Goal: Transaction & Acquisition: Purchase product/service

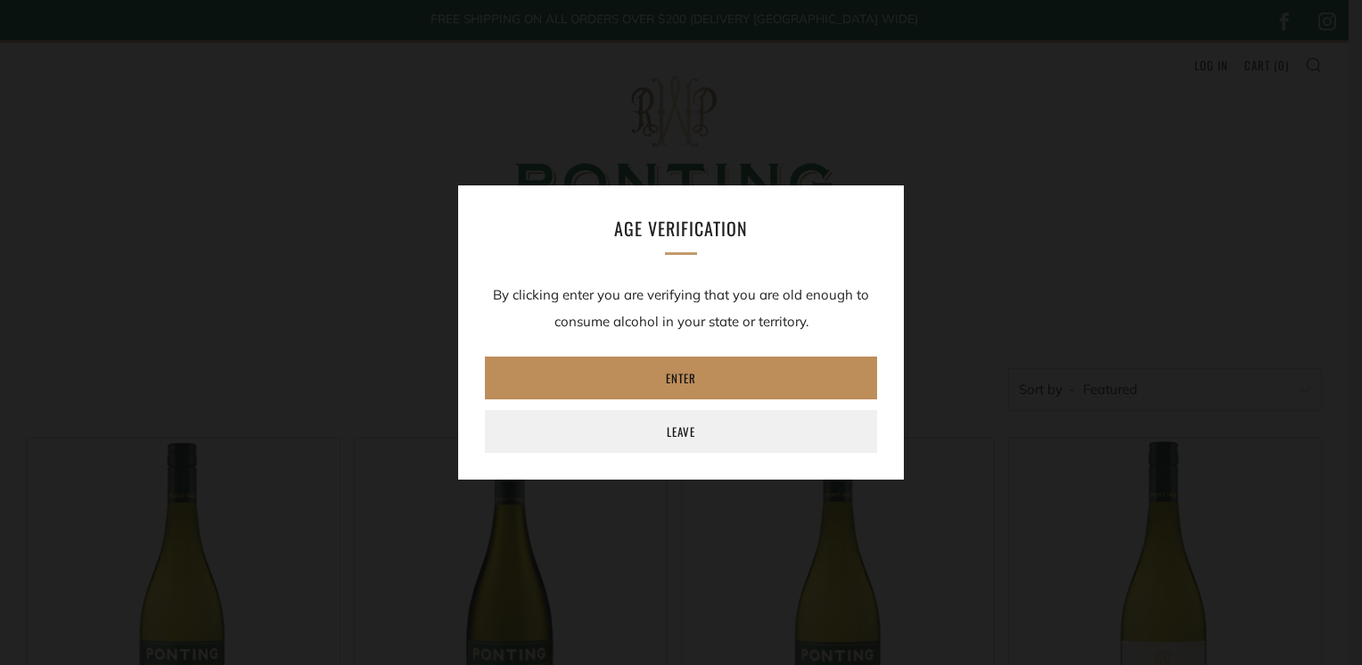
click at [703, 377] on link "Enter" at bounding box center [681, 378] width 392 height 43
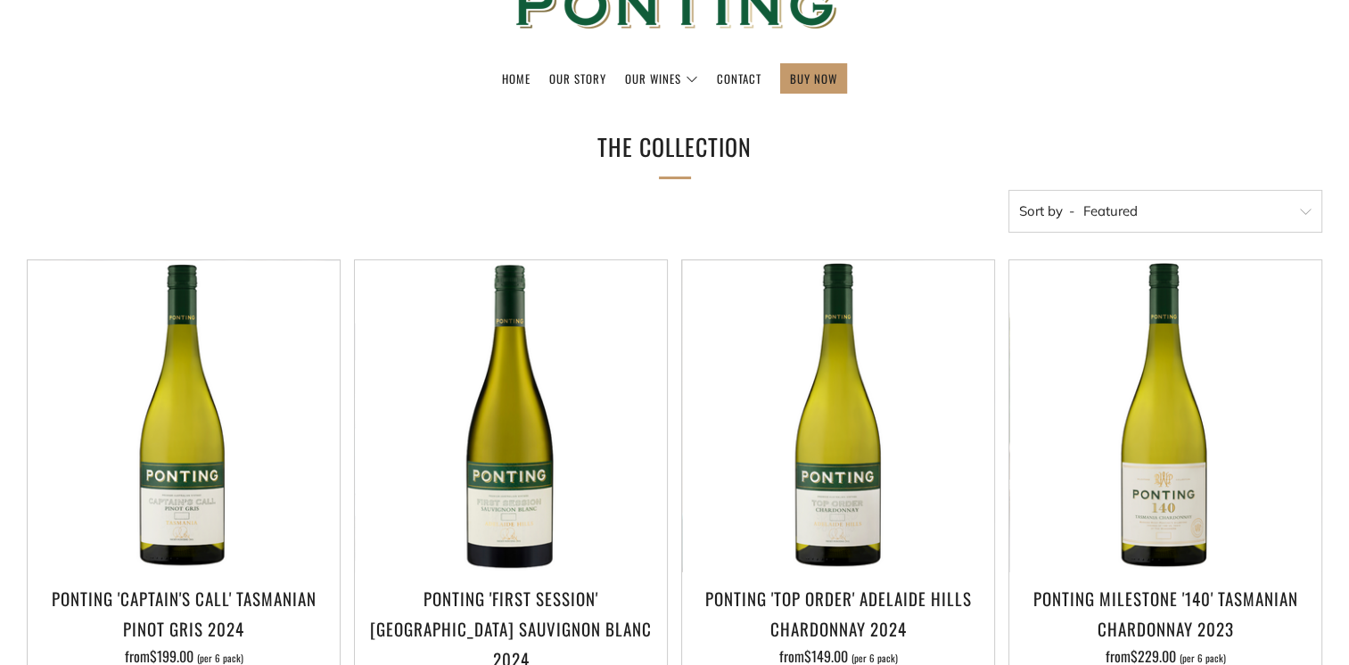
scroll to position [802, 0]
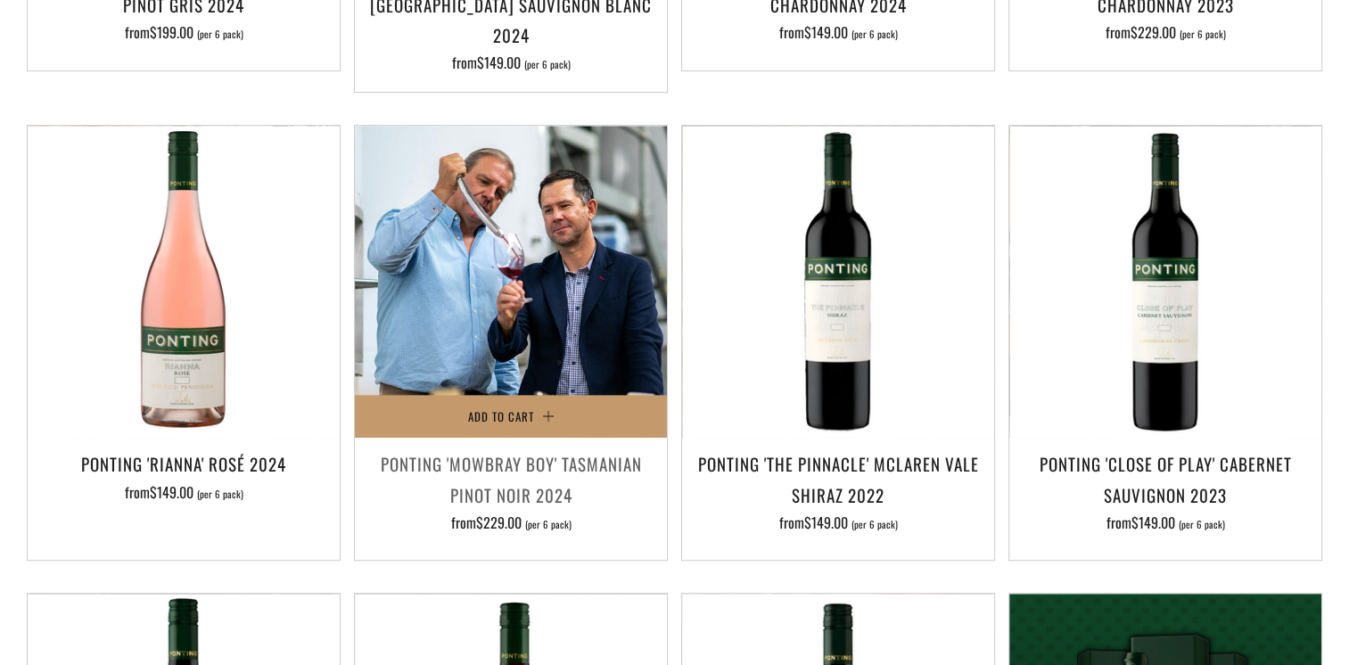
click at [468, 326] on img at bounding box center [511, 282] width 312 height 312
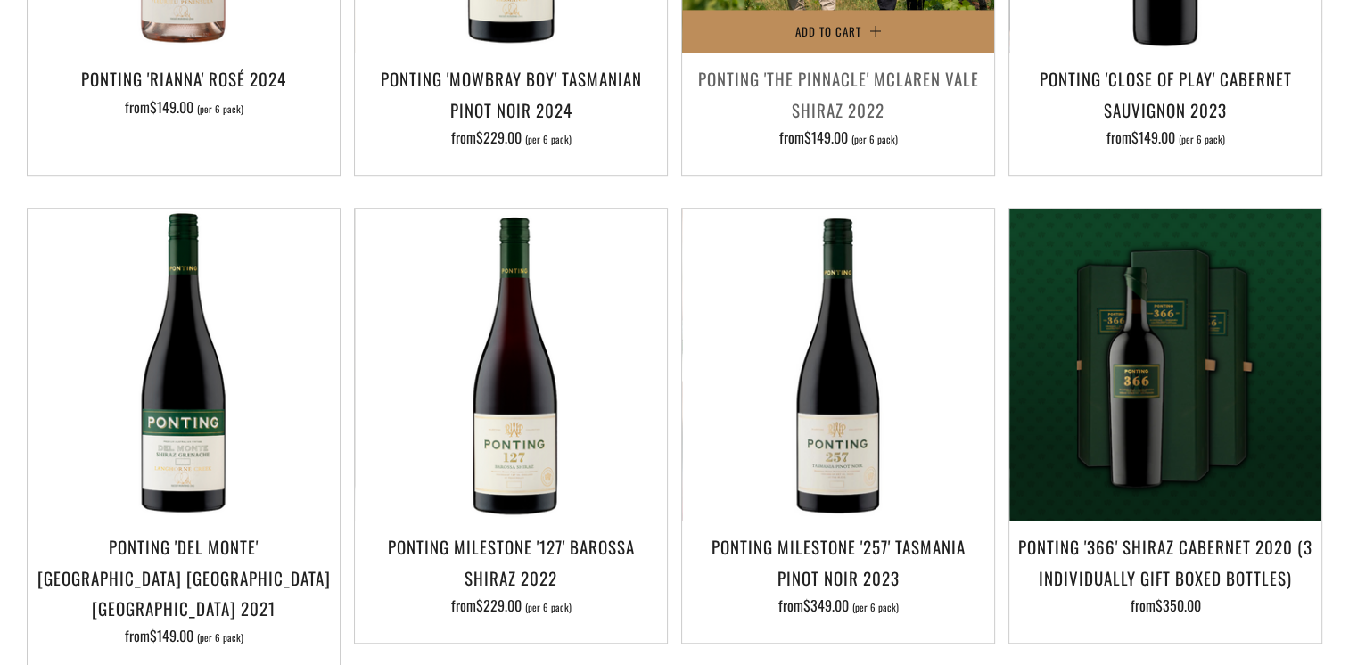
scroll to position [1248, 0]
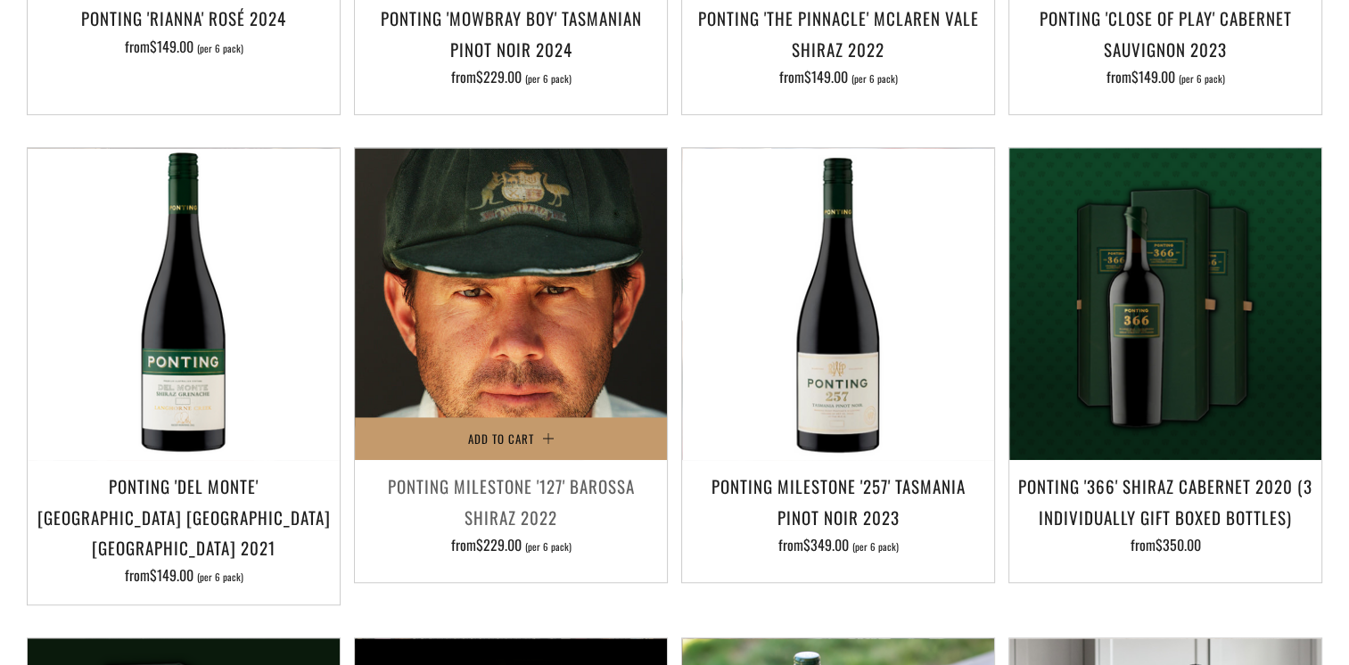
click at [487, 312] on img at bounding box center [511, 304] width 312 height 312
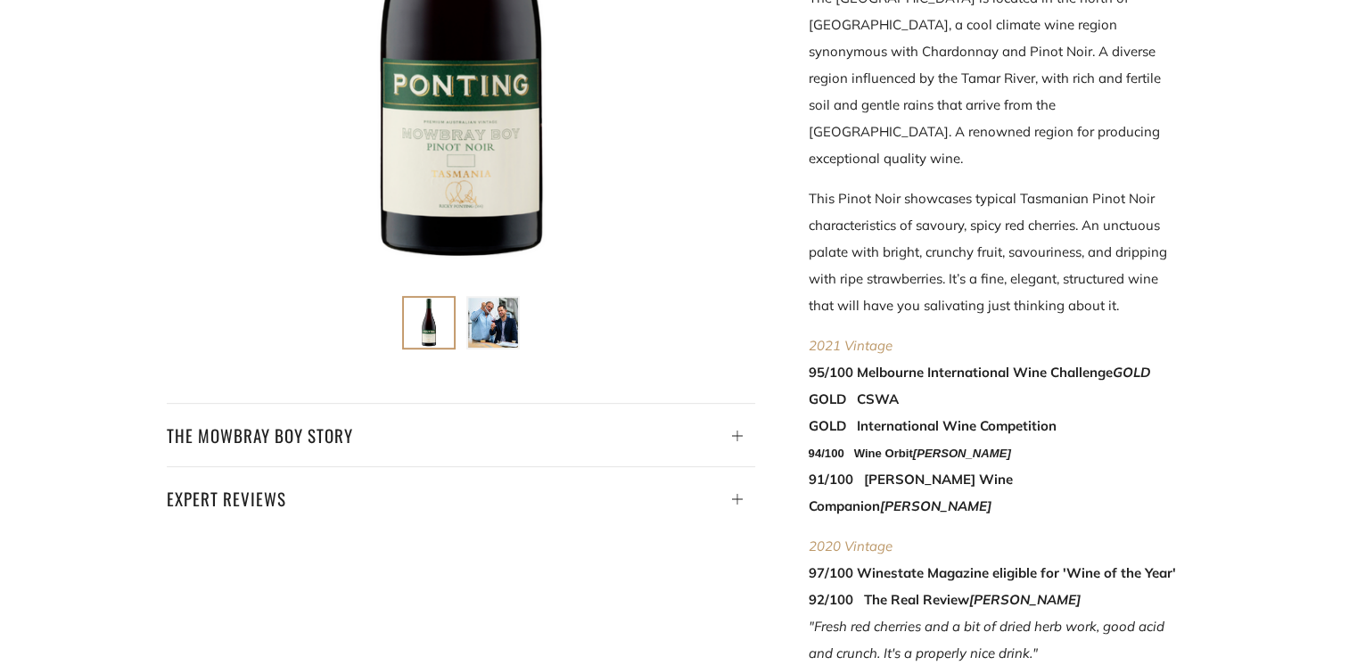
scroll to position [981, 0]
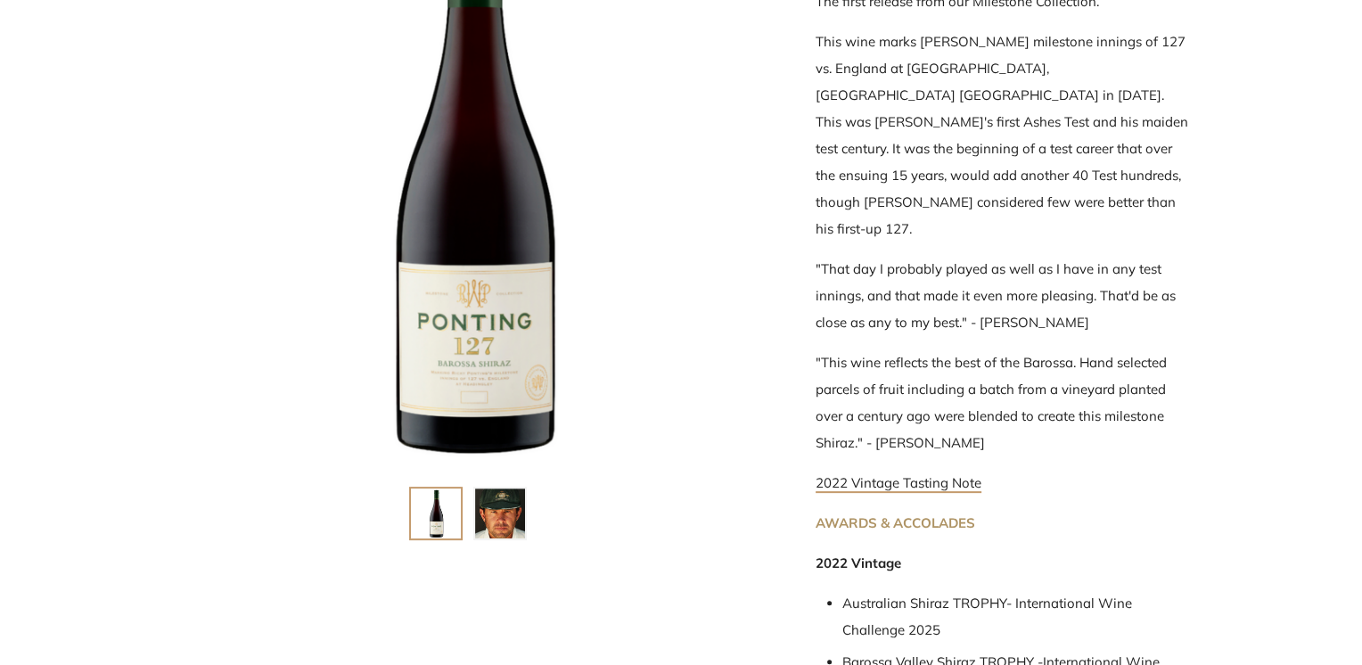
scroll to position [892, 0]
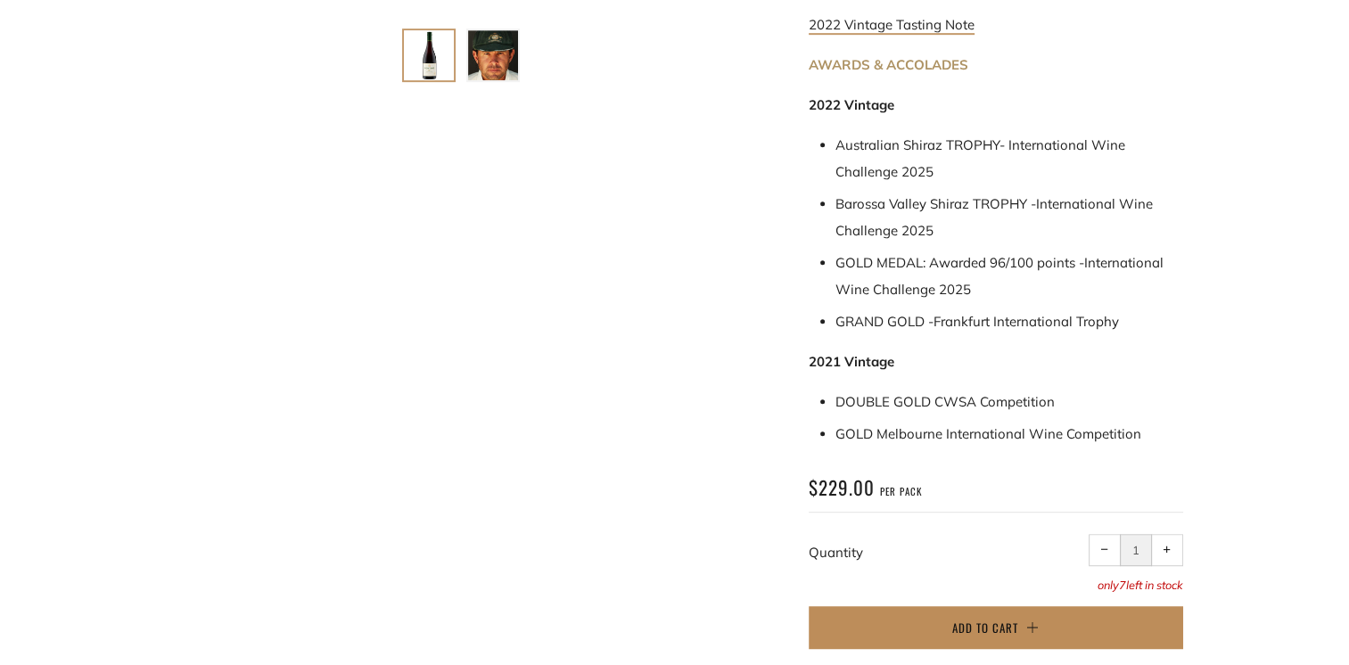
click at [934, 606] on button "Add to Cart" at bounding box center [996, 627] width 374 height 43
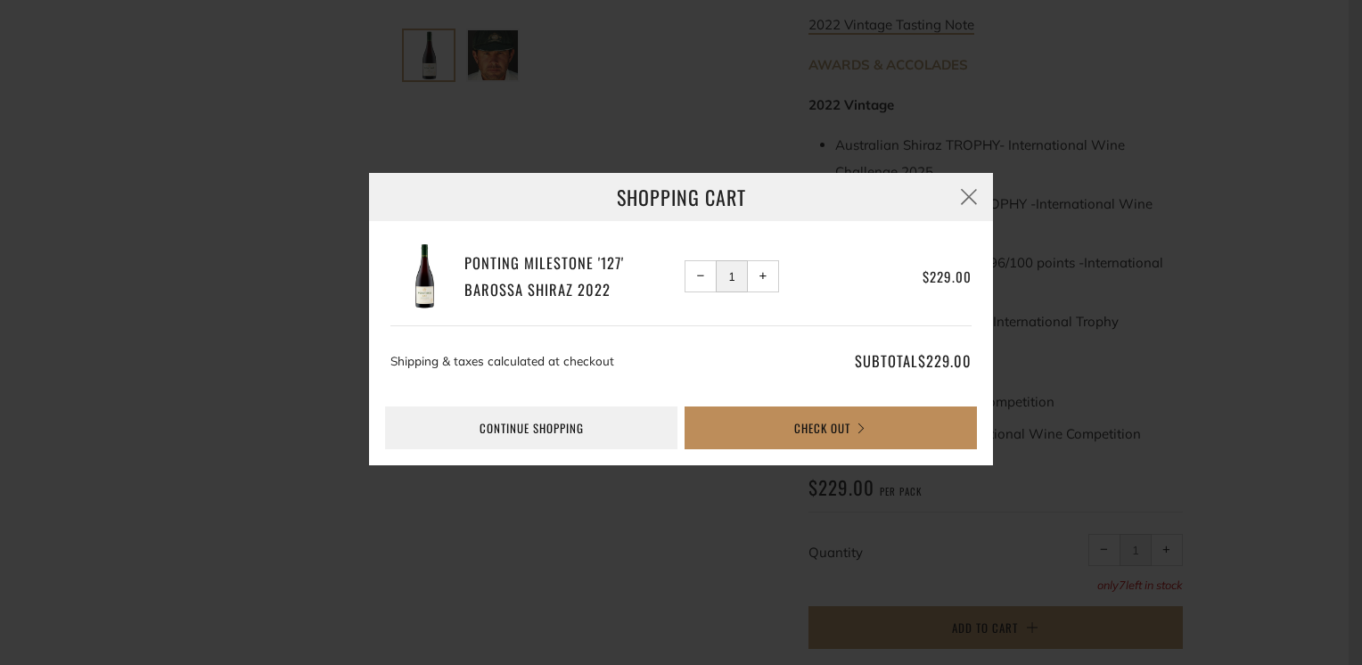
click at [802, 419] on button "Check Out" at bounding box center [831, 428] width 292 height 43
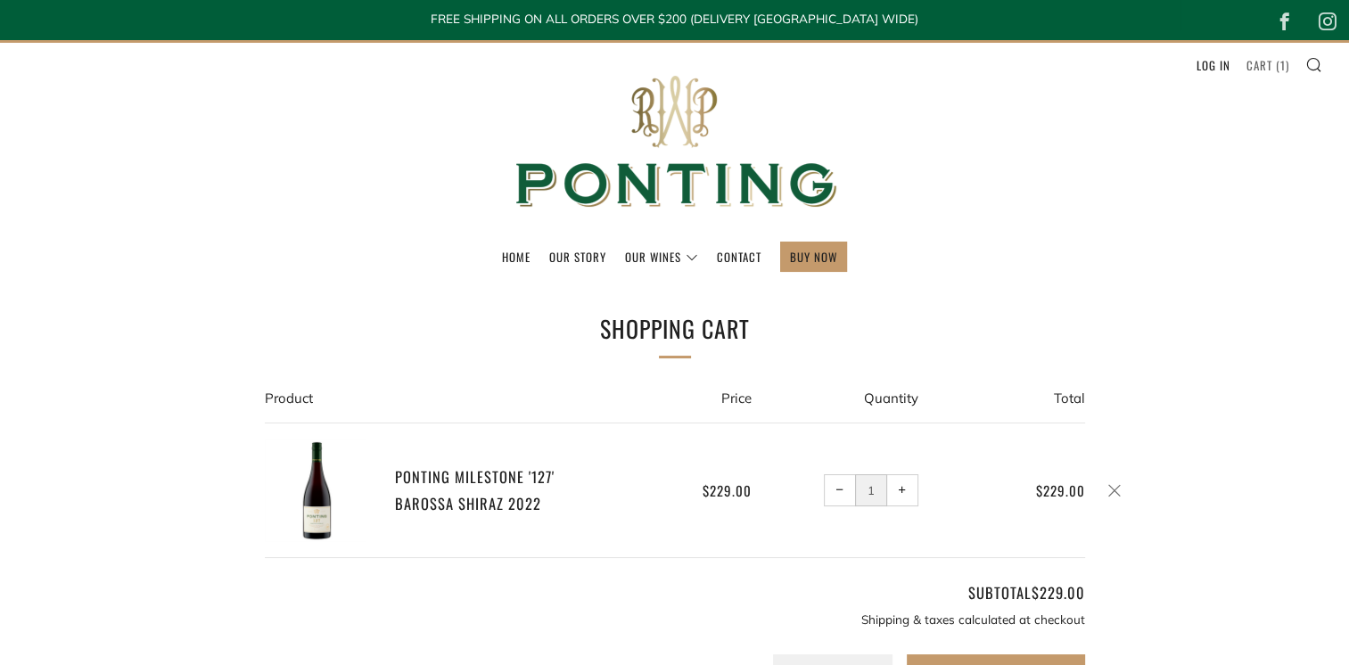
click at [1266, 60] on link "Cart ( 1 )" at bounding box center [1267, 65] width 43 height 29
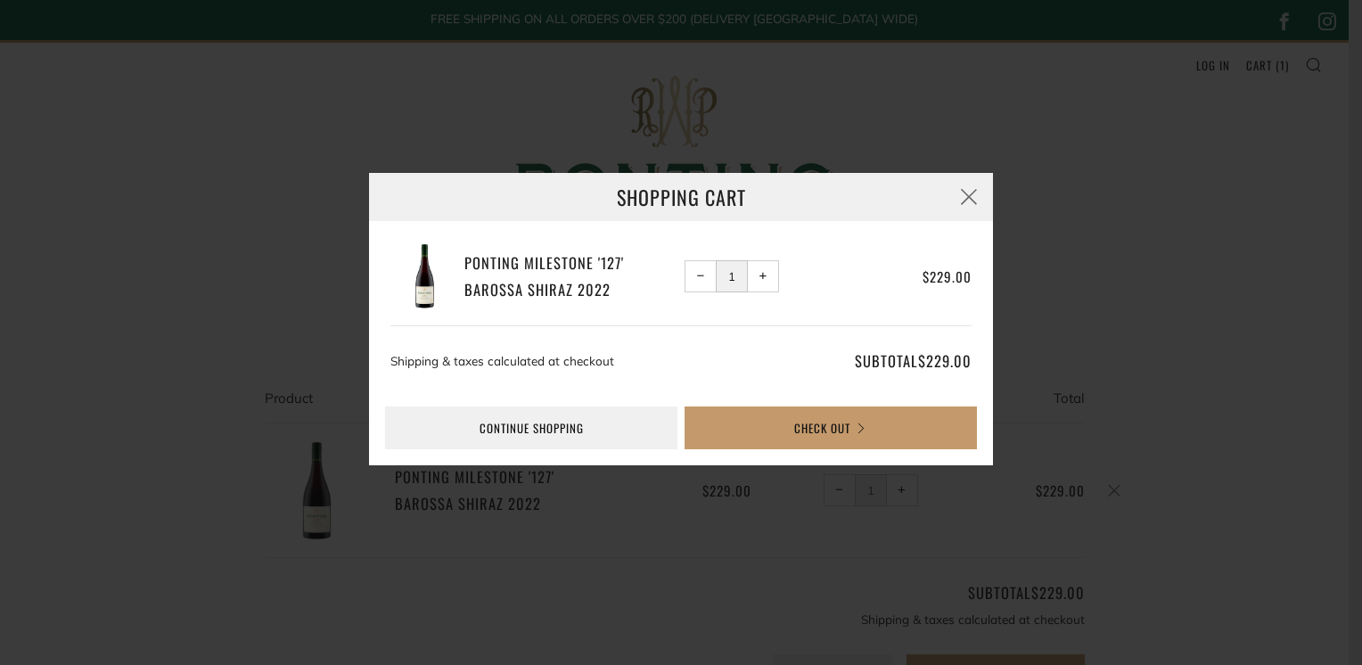
drag, startPoint x: 706, startPoint y: 270, endPoint x: 715, endPoint y: 269, distance: 9.0
click at [706, 269] on button "− Reduce item quantity by one" at bounding box center [701, 276] width 32 height 32
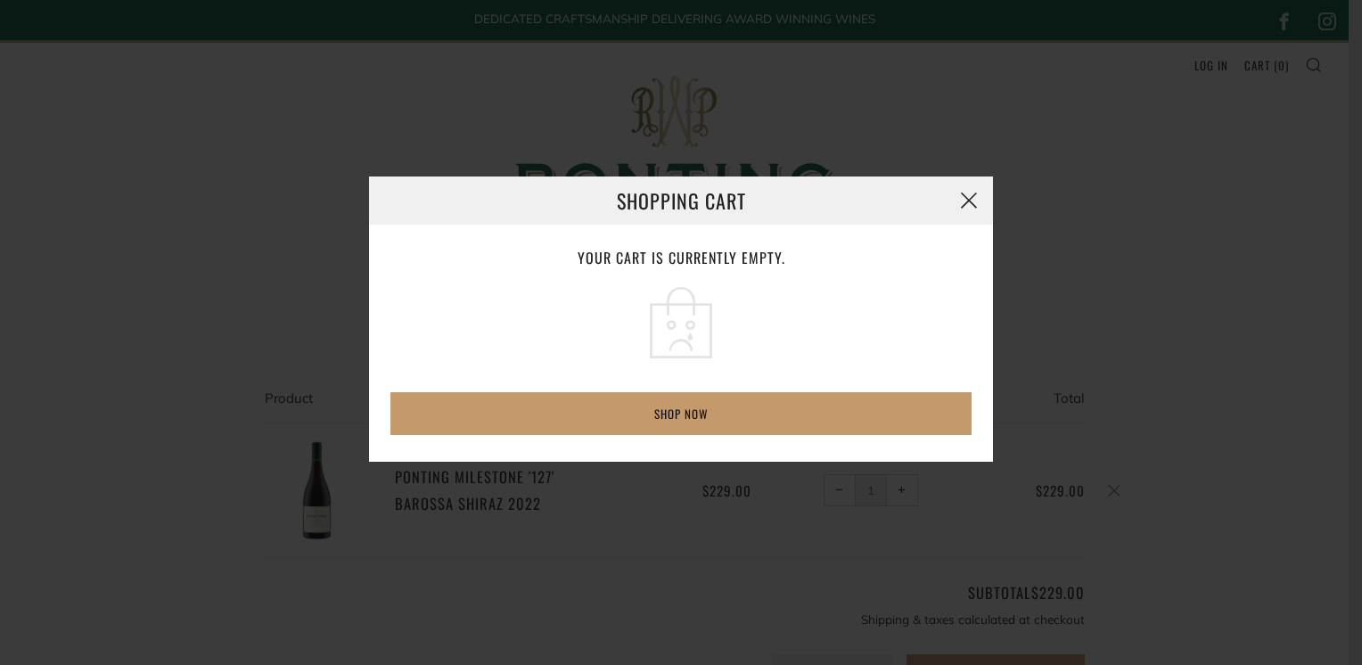
click at [976, 200] on button "button" at bounding box center [969, 201] width 48 height 48
